Goal: Entertainment & Leisure: Consume media (video, audio)

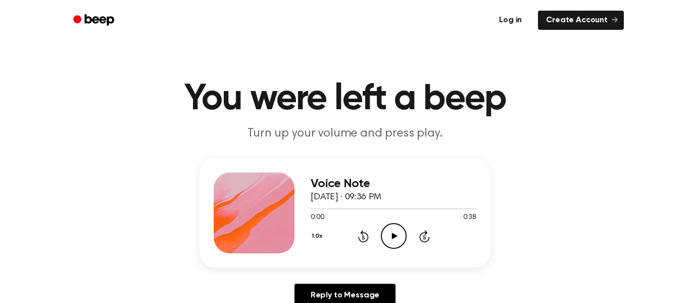
click at [510, 21] on link "Log in" at bounding box center [510, 20] width 43 height 23
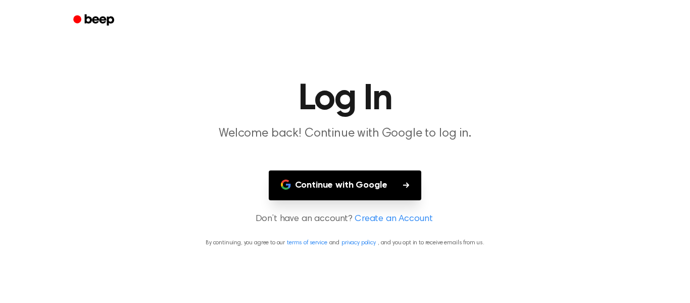
click at [510, 21] on div at bounding box center [345, 20] width 558 height 40
click at [386, 187] on button "Continue with Google" at bounding box center [345, 185] width 153 height 30
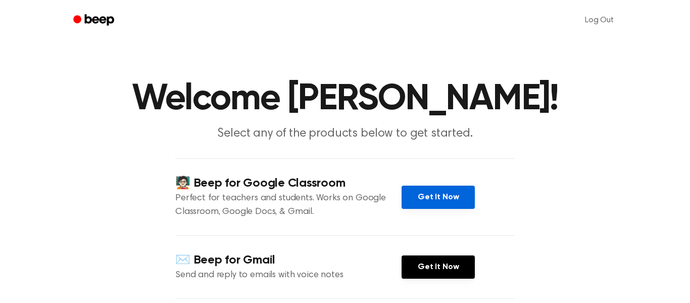
click at [438, 209] on link "Get It Now" at bounding box center [438, 197] width 73 height 23
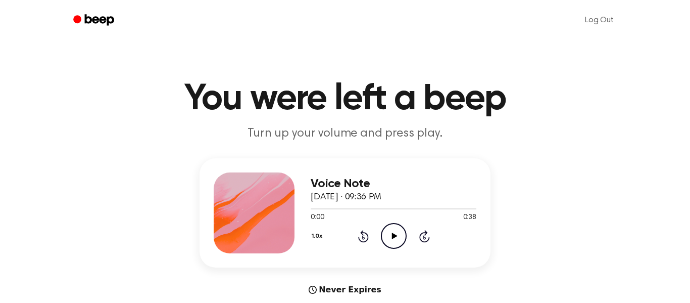
click at [385, 234] on icon "Play Audio" at bounding box center [394, 236] width 26 height 26
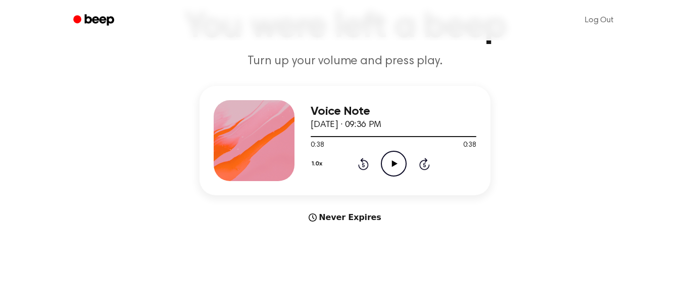
scroll to position [70, 0]
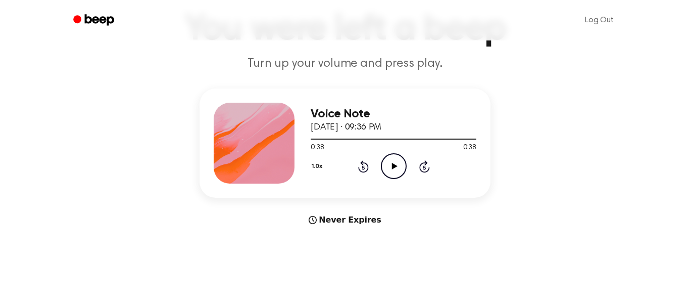
click at [393, 167] on icon at bounding box center [395, 166] width 6 height 7
click at [394, 168] on icon "Play Audio" at bounding box center [394, 166] width 26 height 26
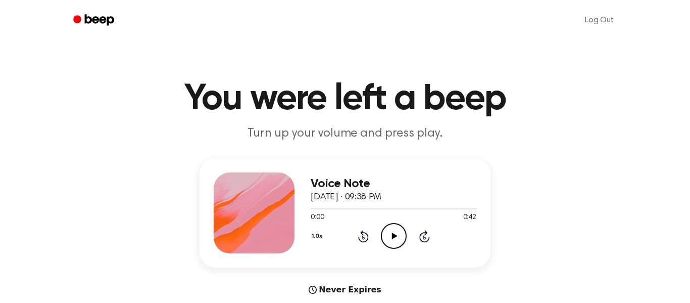
click at [387, 235] on icon "Play Audio" at bounding box center [394, 236] width 26 height 26
click at [388, 237] on icon "Pause Audio" at bounding box center [394, 236] width 26 height 26
click at [384, 237] on icon "Play Audio" at bounding box center [394, 236] width 26 height 26
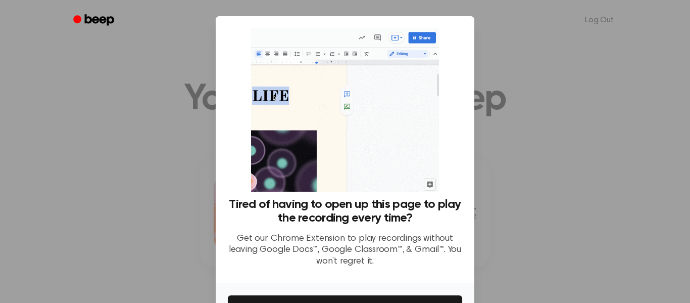
click at [533, 17] on ul "Log Out" at bounding box center [377, 20] width 493 height 24
click at [434, 297] on button "Get It Now" at bounding box center [345, 306] width 235 height 22
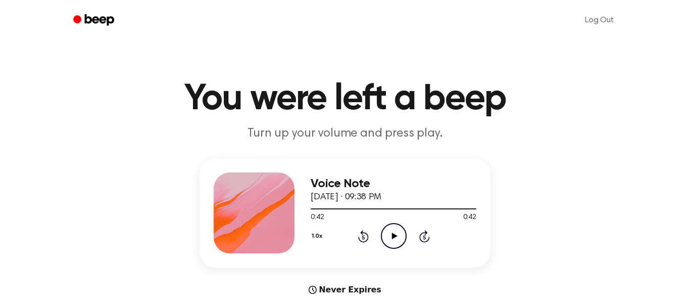
click at [400, 238] on icon "Play Audio" at bounding box center [394, 236] width 26 height 26
click at [383, 236] on icon "Play Audio" at bounding box center [394, 236] width 26 height 26
click at [393, 232] on icon "Play Audio" at bounding box center [394, 236] width 26 height 26
click at [390, 231] on icon "Play Audio" at bounding box center [394, 236] width 26 height 26
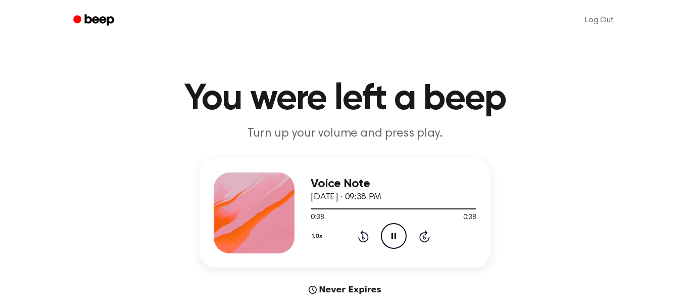
click at [391, 241] on icon "Pause Audio" at bounding box center [394, 236] width 26 height 26
click at [391, 241] on icon "Play Audio" at bounding box center [394, 236] width 26 height 26
click at [392, 235] on icon at bounding box center [395, 236] width 6 height 7
click at [396, 249] on div "Voice Note [DATE] · 09:39 PM 0:00 0:39 Your browser does not support the [objec…" at bounding box center [394, 212] width 166 height 81
click at [397, 242] on icon "Play Audio" at bounding box center [394, 236] width 26 height 26
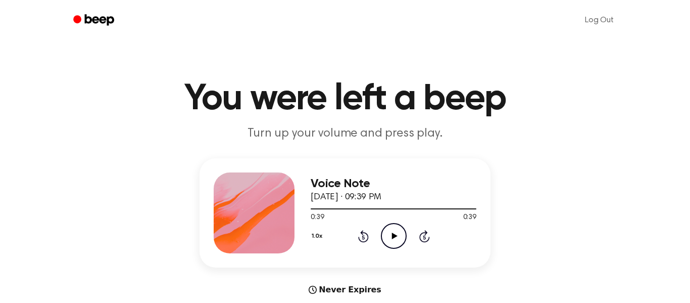
click at [395, 230] on icon "Play Audio" at bounding box center [394, 236] width 26 height 26
click at [392, 230] on icon "Pause Audio" at bounding box center [394, 236] width 26 height 26
